Goal: Task Accomplishment & Management: Complete application form

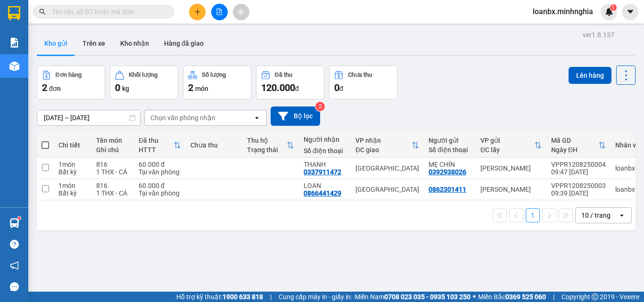
click at [45, 146] on span at bounding box center [46, 146] width 8 height 8
click at [45, 141] on input "checkbox" at bounding box center [45, 141] width 0 height 0
checkbox input "true"
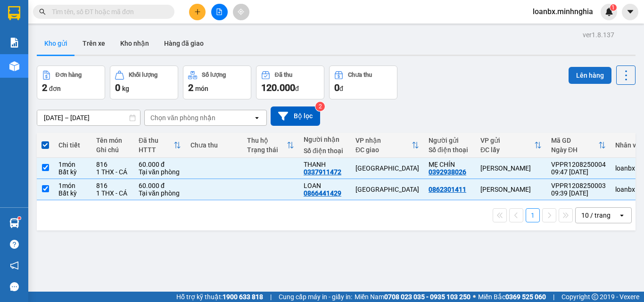
click at [584, 74] on button "Lên hàng" at bounding box center [590, 75] width 43 height 17
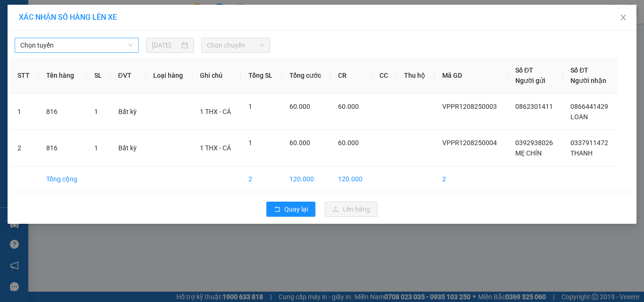
click at [100, 50] on span "Chọn tuyến" at bounding box center [76, 45] width 113 height 14
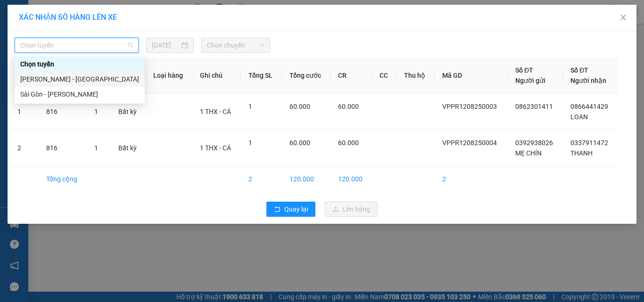
click at [73, 80] on div "[PERSON_NAME] - [GEOGRAPHIC_DATA]" at bounding box center [79, 79] width 119 height 10
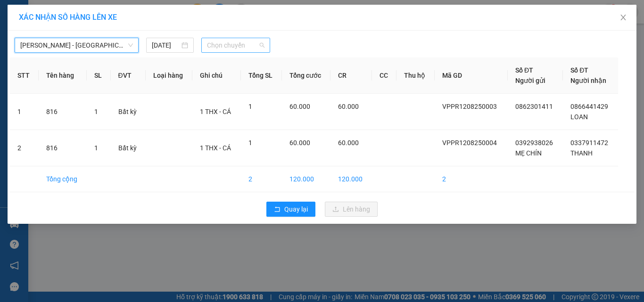
click at [235, 42] on span "Chọn chuyến" at bounding box center [236, 45] width 58 height 14
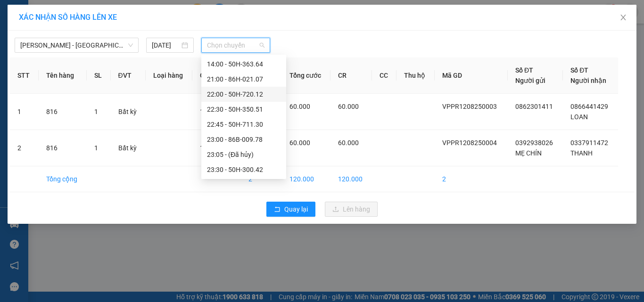
scroll to position [28, 0]
click at [231, 95] on div "11:30 - 50H-368.19" at bounding box center [244, 96] width 74 height 10
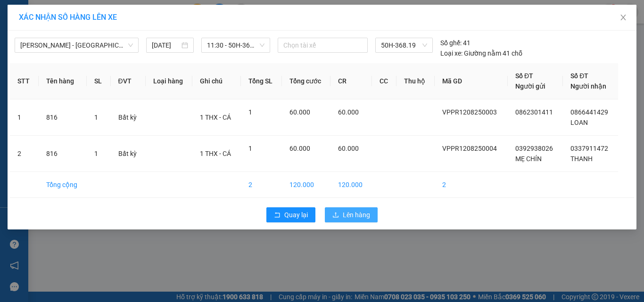
click at [349, 219] on span "Lên hàng" at bounding box center [356, 215] width 27 height 10
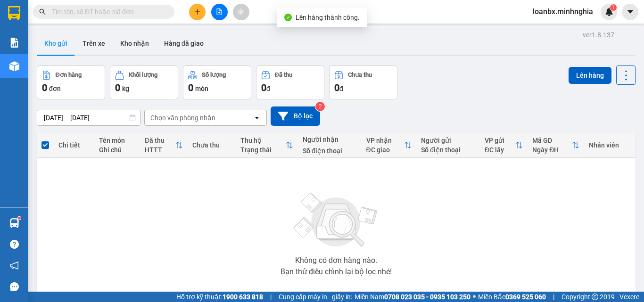
click at [223, 10] on button at bounding box center [219, 12] width 17 height 17
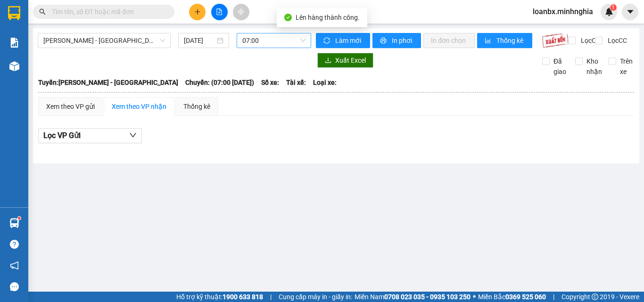
click at [263, 39] on span "07:00" at bounding box center [273, 40] width 63 height 14
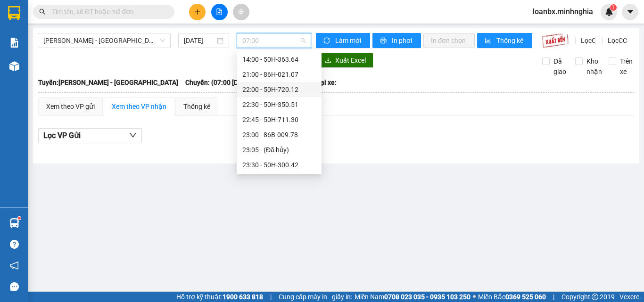
scroll to position [28, 0]
click at [265, 92] on div "11:30 - 50H-368.19" at bounding box center [279, 91] width 74 height 10
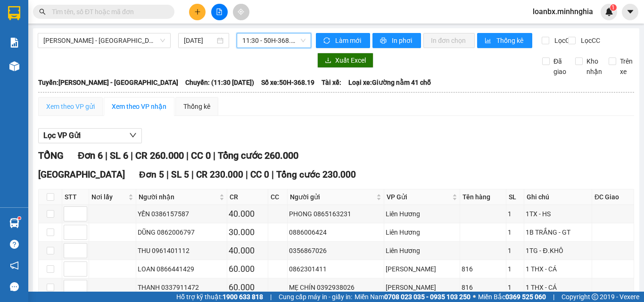
click at [77, 116] on div "Xem theo VP gửi" at bounding box center [70, 106] width 65 height 19
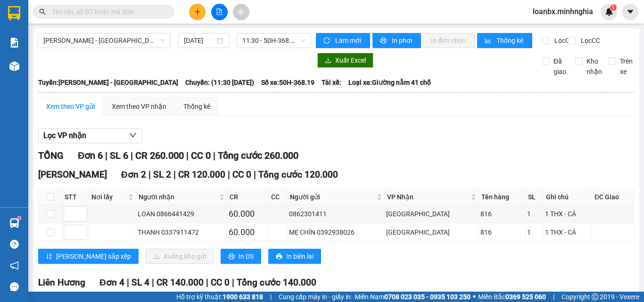
scroll to position [142, 0]
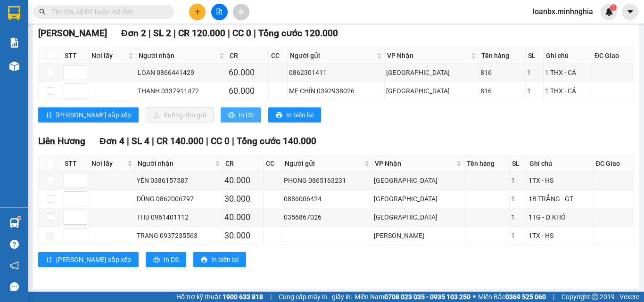
click at [239, 118] on span "In DS" at bounding box center [246, 115] width 15 height 10
click at [201, 16] on button at bounding box center [197, 12] width 17 height 17
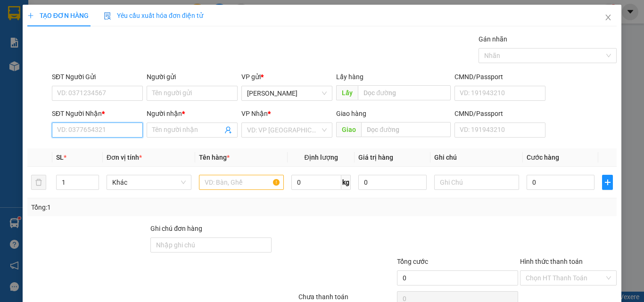
click at [91, 129] on input "SĐT Người Nhận *" at bounding box center [97, 130] width 91 height 15
type input "0902557104"
click at [101, 147] on div "0902557104 - VY" at bounding box center [96, 149] width 79 height 10
type input "VY"
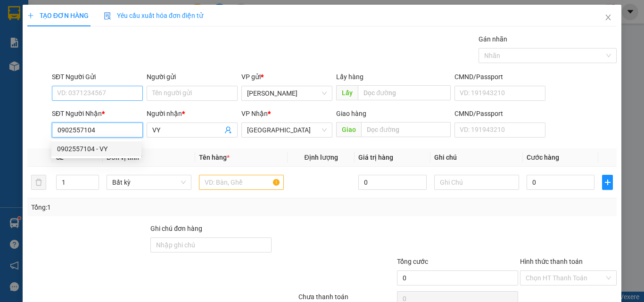
type input "0902557104"
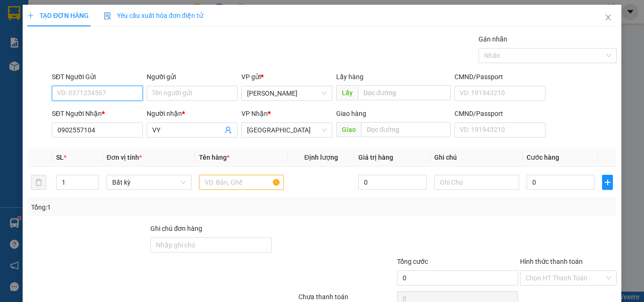
click at [103, 97] on input "SĐT Người Gửi" at bounding box center [97, 93] width 91 height 15
type input "0935404115"
click at [207, 184] on input "text" at bounding box center [241, 182] width 85 height 15
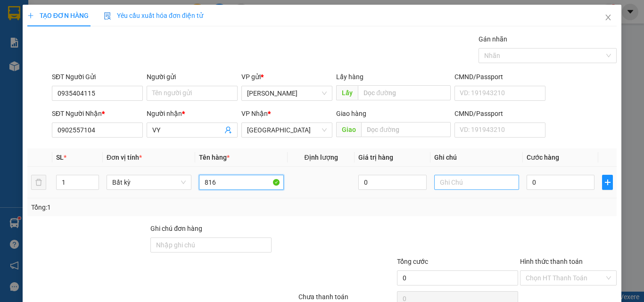
type input "816"
click at [453, 180] on input "text" at bounding box center [476, 182] width 85 height 15
click at [564, 190] on div "0" at bounding box center [561, 182] width 68 height 19
click at [560, 184] on input "0" at bounding box center [561, 182] width 68 height 15
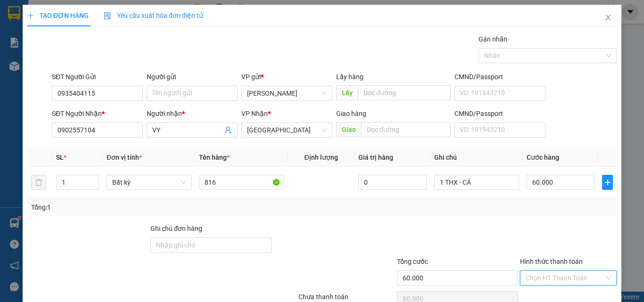
click at [546, 271] on input "Hình thức thanh toán" at bounding box center [565, 278] width 79 height 14
click at [546, 292] on div "Tại văn phòng" at bounding box center [563, 297] width 84 height 10
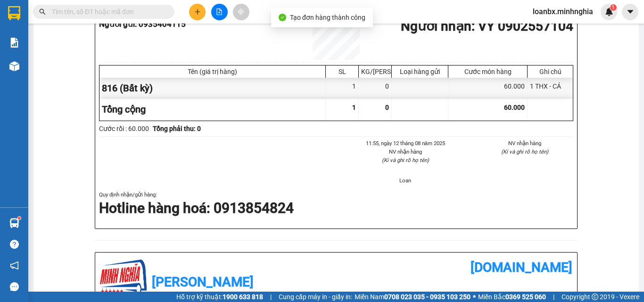
click at [202, 15] on button at bounding box center [197, 12] width 17 height 17
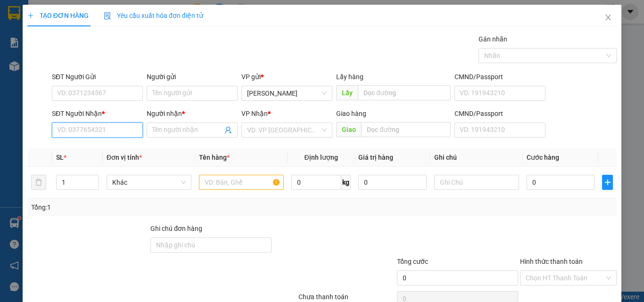
click at [92, 132] on input "SĐT Người Nhận *" at bounding box center [97, 130] width 91 height 15
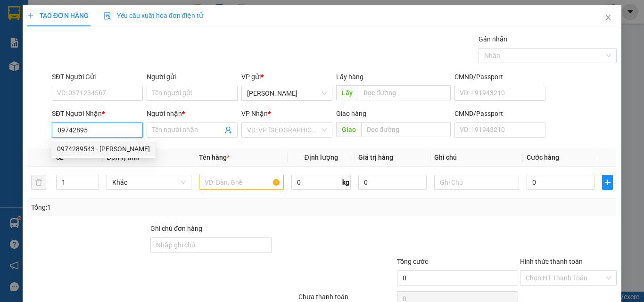
click at [99, 148] on div "0974289543 - [PERSON_NAME]" at bounding box center [103, 149] width 93 height 10
type input "0974289543"
type input "[PERSON_NAME]"
type input "CHỢ ĐẦU MỐI"
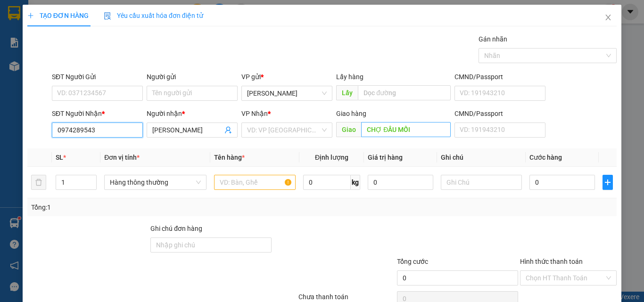
type input "0974289543"
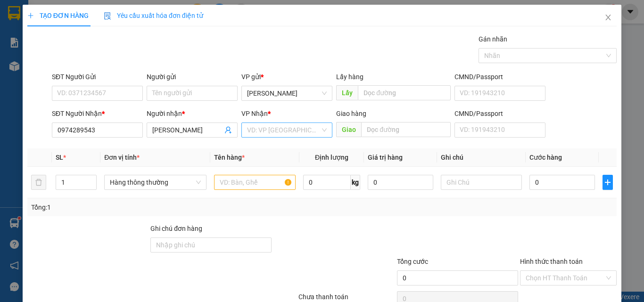
click at [259, 136] on input "search" at bounding box center [283, 130] width 73 height 14
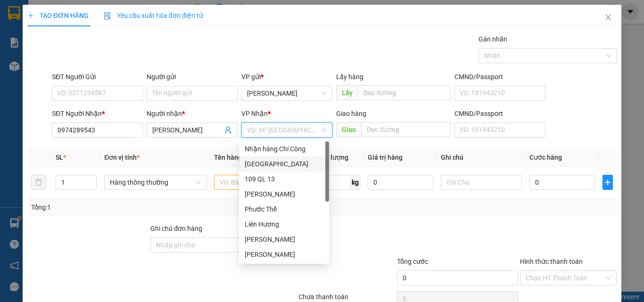
click at [246, 161] on div "[GEOGRAPHIC_DATA]" at bounding box center [284, 164] width 79 height 10
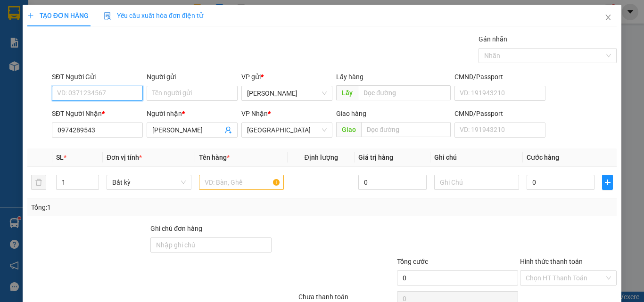
click at [92, 96] on input "SĐT Người Gửi" at bounding box center [97, 93] width 91 height 15
click at [109, 112] on div "0949415644" at bounding box center [96, 112] width 79 height 10
type input "0949415644"
click at [217, 183] on input "text" at bounding box center [241, 182] width 85 height 15
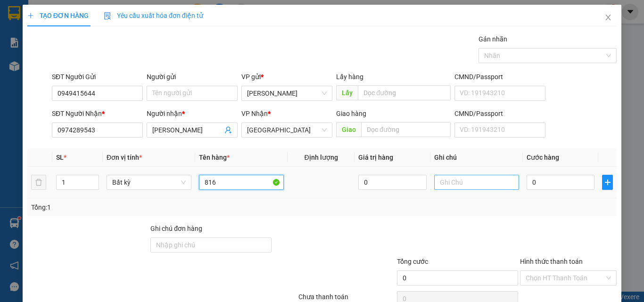
type input "816"
click at [455, 186] on input "text" at bounding box center [476, 182] width 85 height 15
paste input "1 THX - CÁ"
type input "1 THX - CÁ"
click at [558, 178] on input "0" at bounding box center [561, 182] width 68 height 15
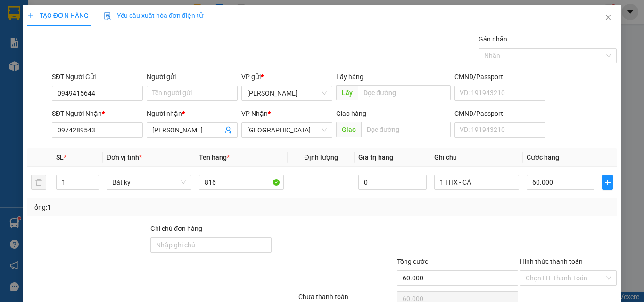
click at [573, 257] on div "Hình thức thanh toán Chọn HT Thanh Toán" at bounding box center [568, 273] width 97 height 33
click at [561, 271] on input "Hình thức thanh toán" at bounding box center [565, 278] width 79 height 14
click at [546, 292] on div "Tại văn phòng" at bounding box center [563, 297] width 84 height 10
